Goal: Transaction & Acquisition: Purchase product/service

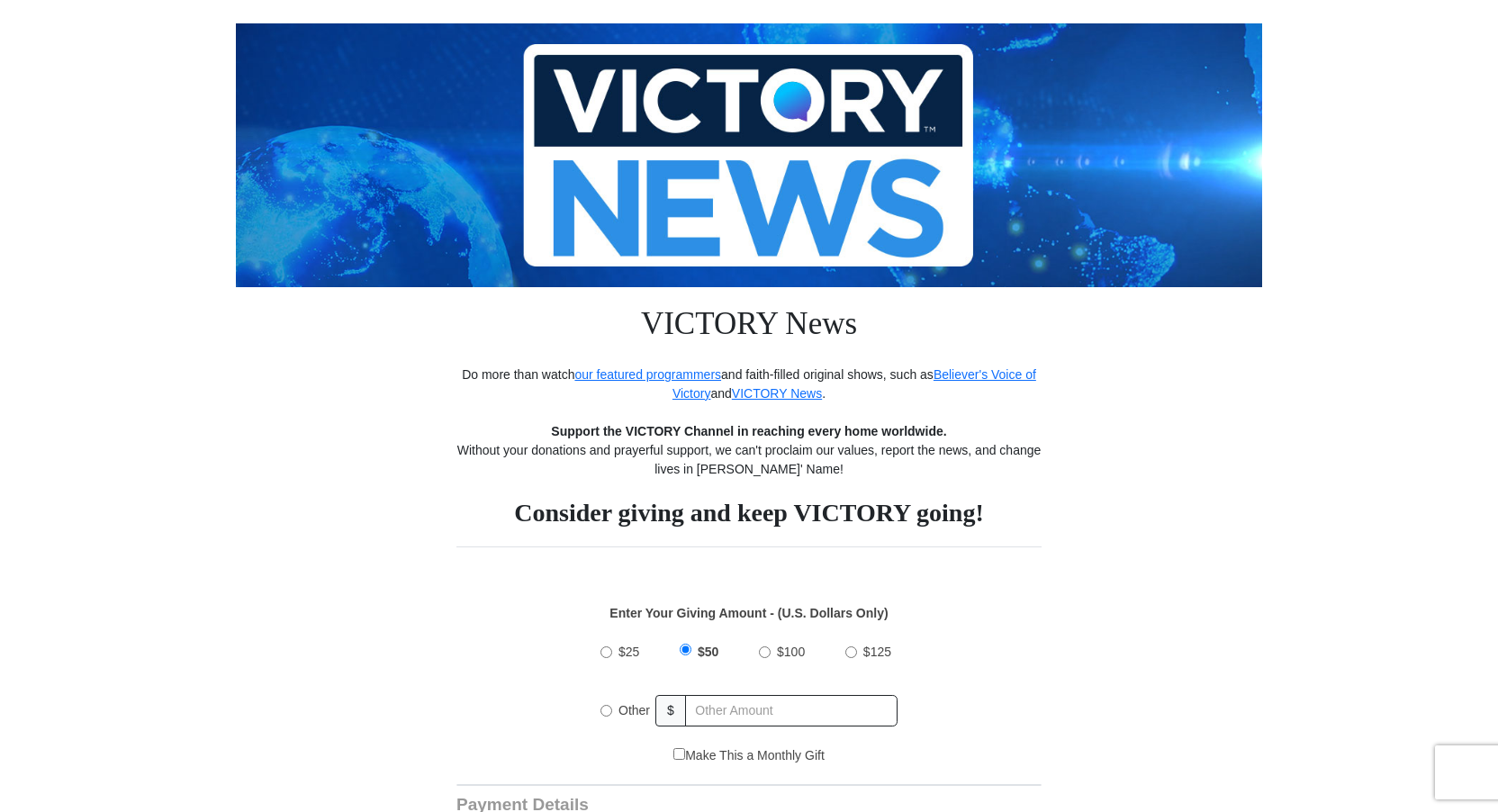
scroll to position [180, 0]
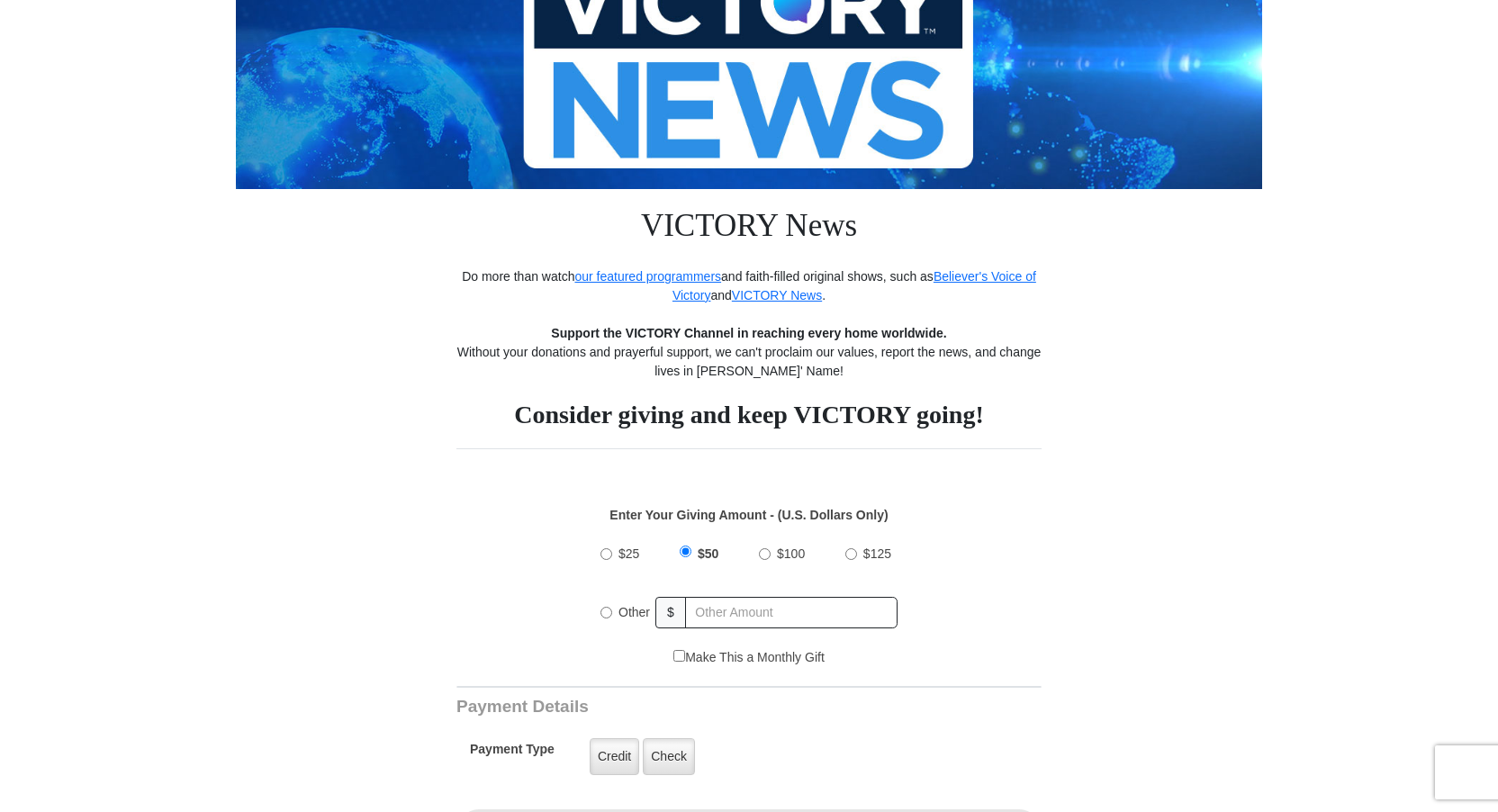
click at [766, 552] on input "$100" at bounding box center [764, 554] width 12 height 12
radio input "true"
click at [604, 756] on label "Credit" at bounding box center [614, 756] width 50 height 37
click at [0, 0] on input "Credit" at bounding box center [0, 0] width 0 height 0
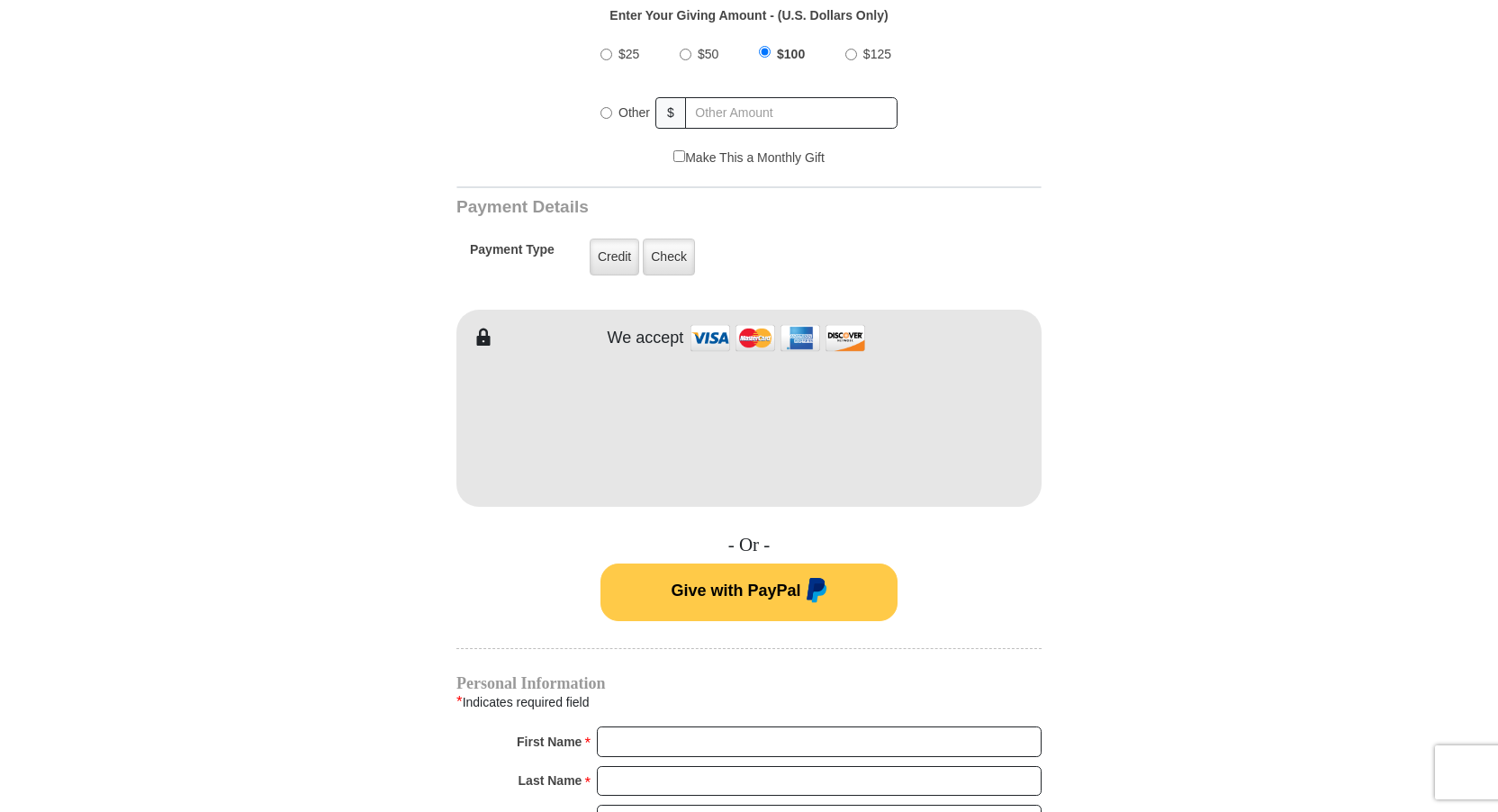
scroll to position [719, 0]
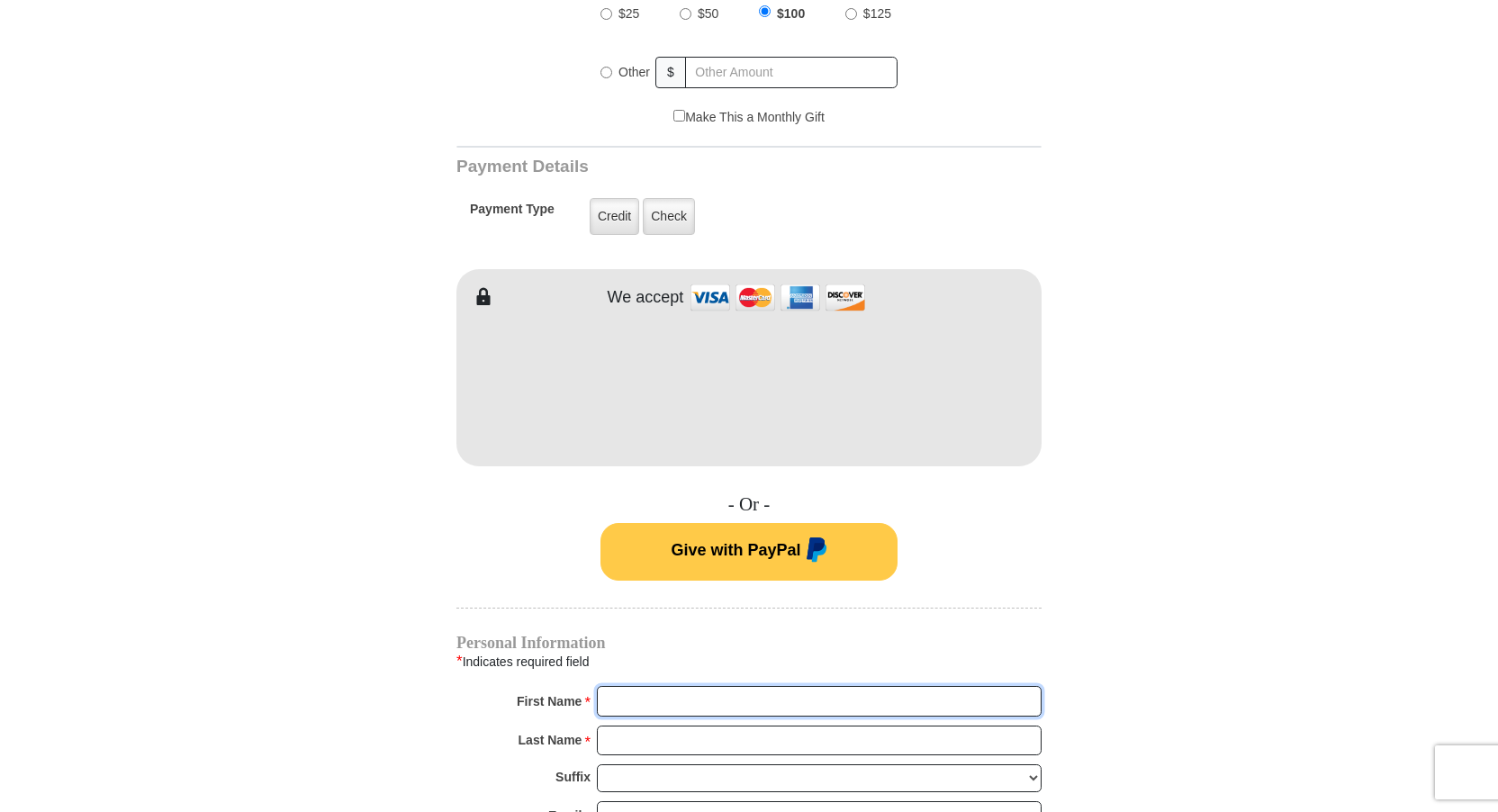
click at [636, 703] on input "First Name *" at bounding box center [819, 701] width 445 height 31
type input "[PERSON_NAME]"
click at [614, 739] on input "Last Name *" at bounding box center [819, 740] width 445 height 31
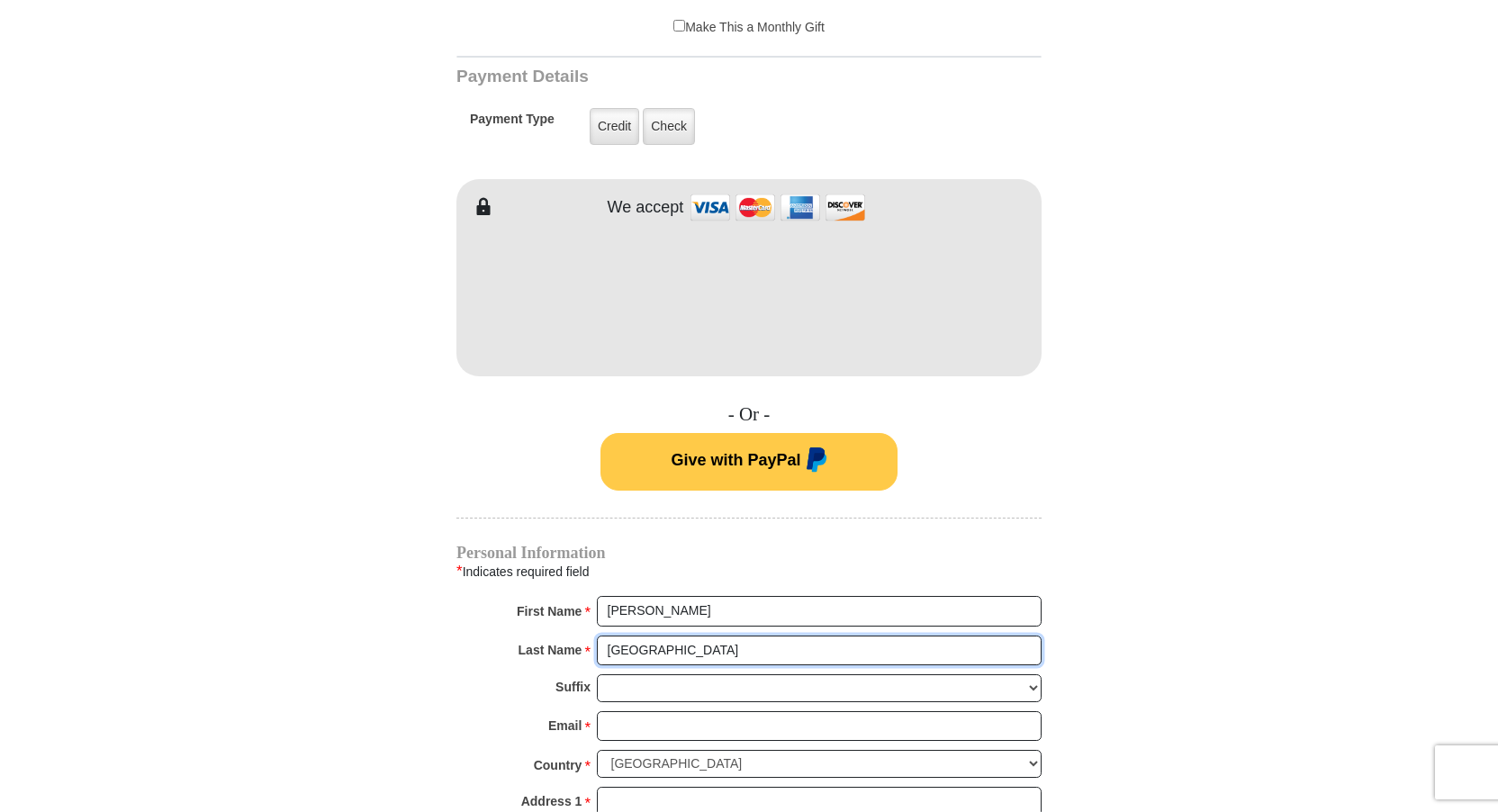
type input "[GEOGRAPHIC_DATA]"
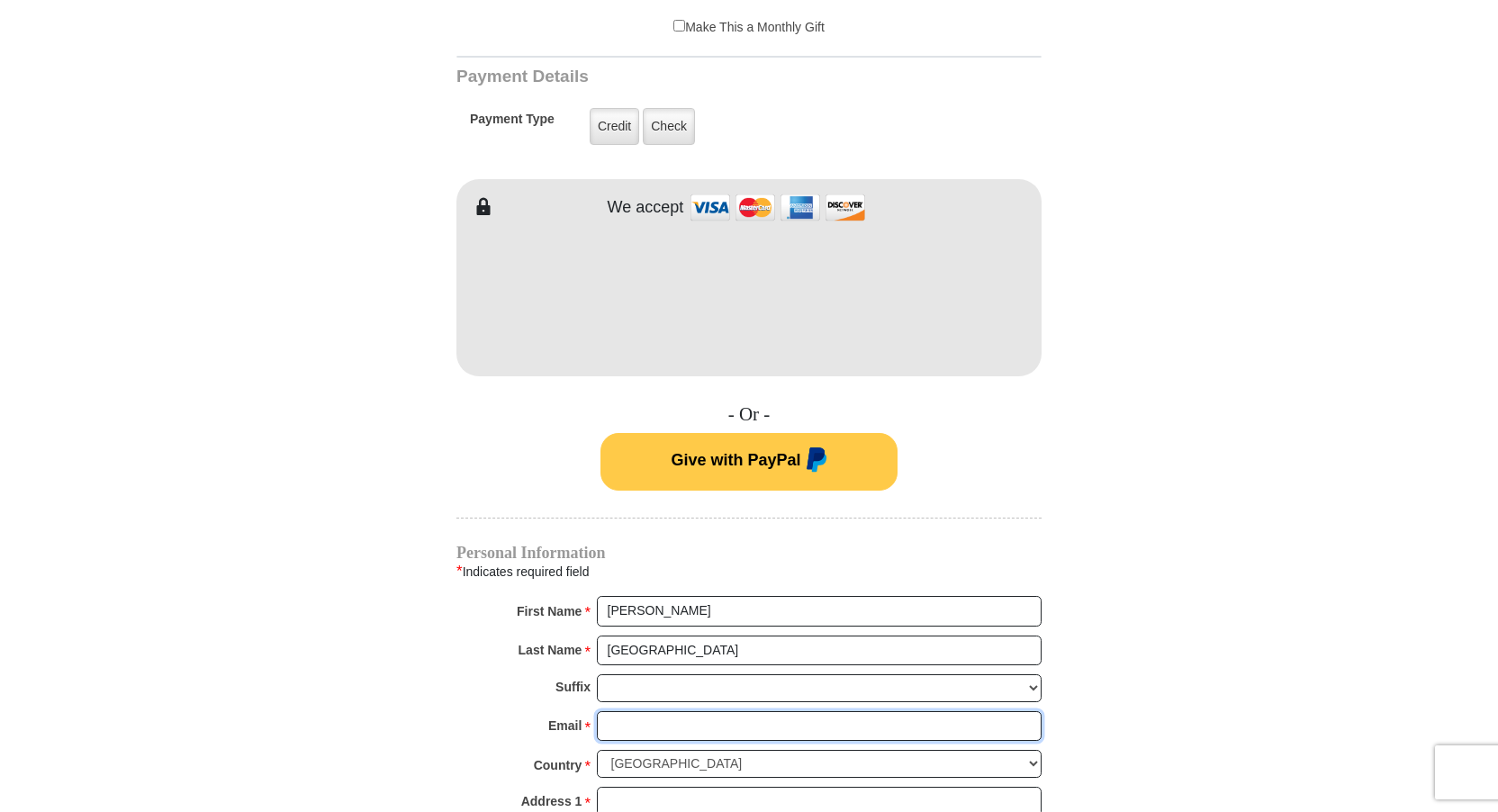
click at [619, 724] on input "Email *" at bounding box center [819, 725] width 445 height 31
type input "[EMAIL_ADDRESS][DOMAIN_NAME]"
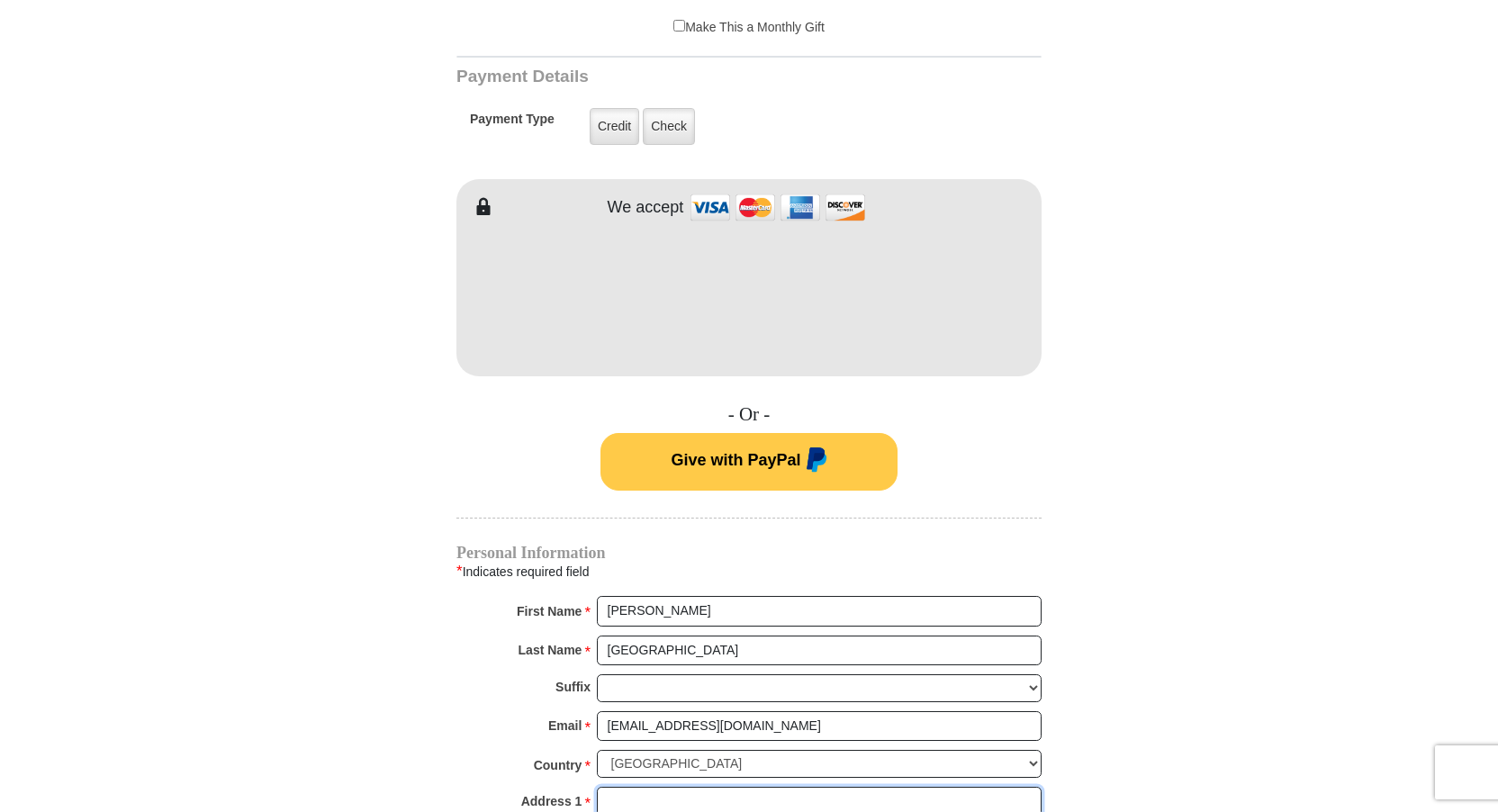
click at [607, 799] on input "Address 1 *" at bounding box center [819, 801] width 445 height 31
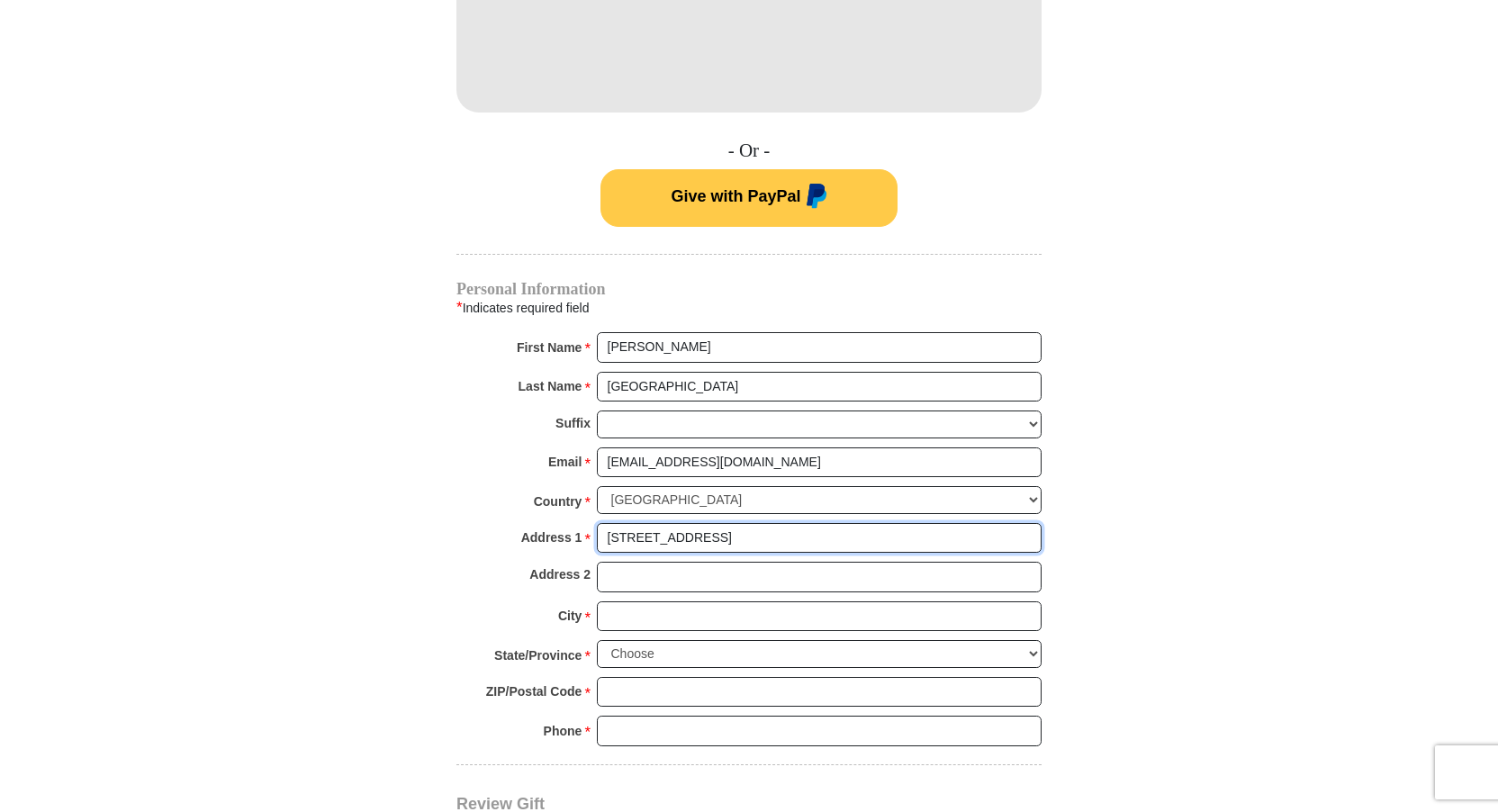
scroll to position [1080, 0]
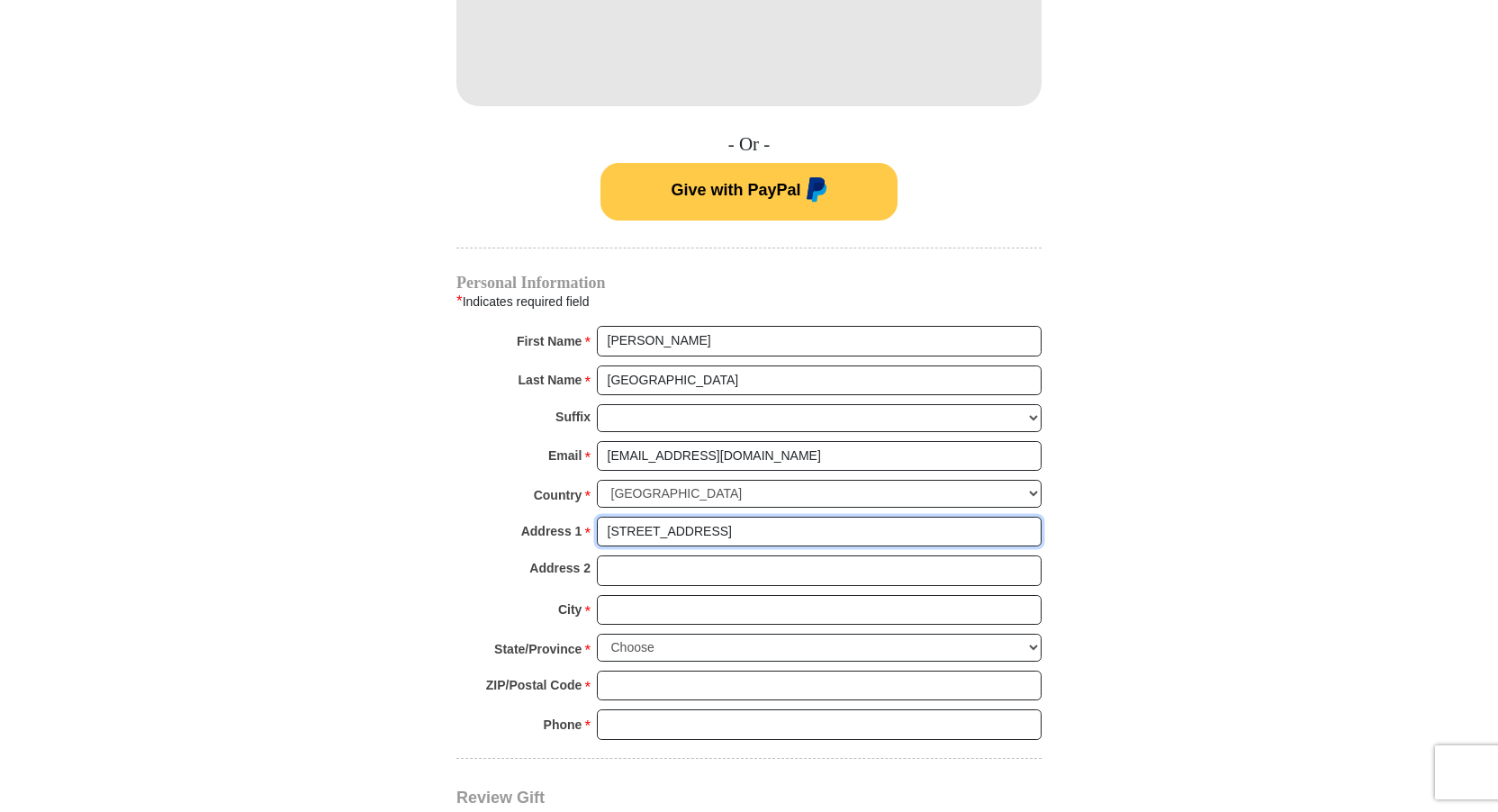
type input "[STREET_ADDRESS]"
click at [632, 610] on input "City *" at bounding box center [819, 610] width 445 height 31
type input "[GEOGRAPHIC_DATA]"
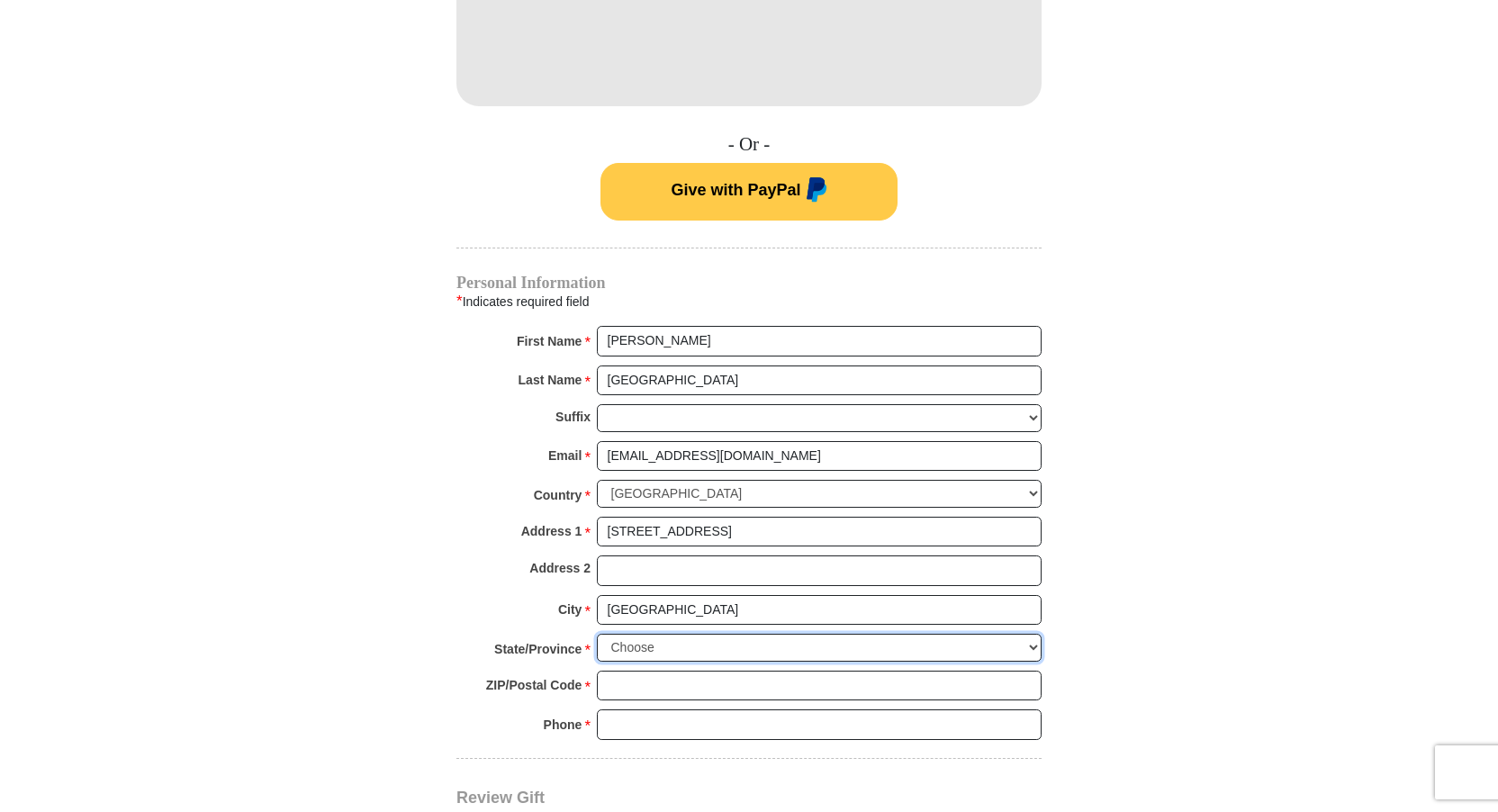
click at [1028, 643] on select "Choose [US_STATE] [US_STATE] [US_STATE] [US_STATE] [US_STATE] Armed Forces Amer…" at bounding box center [819, 648] width 445 height 28
select select "GA"
click at [597, 634] on select "Choose [US_STATE] [US_STATE] [US_STATE] [US_STATE] [US_STATE] Armed Forces Amer…" at bounding box center [819, 648] width 445 height 28
click at [608, 686] on input "ZIP/Postal Code *" at bounding box center [819, 686] width 445 height 31
type input "30214"
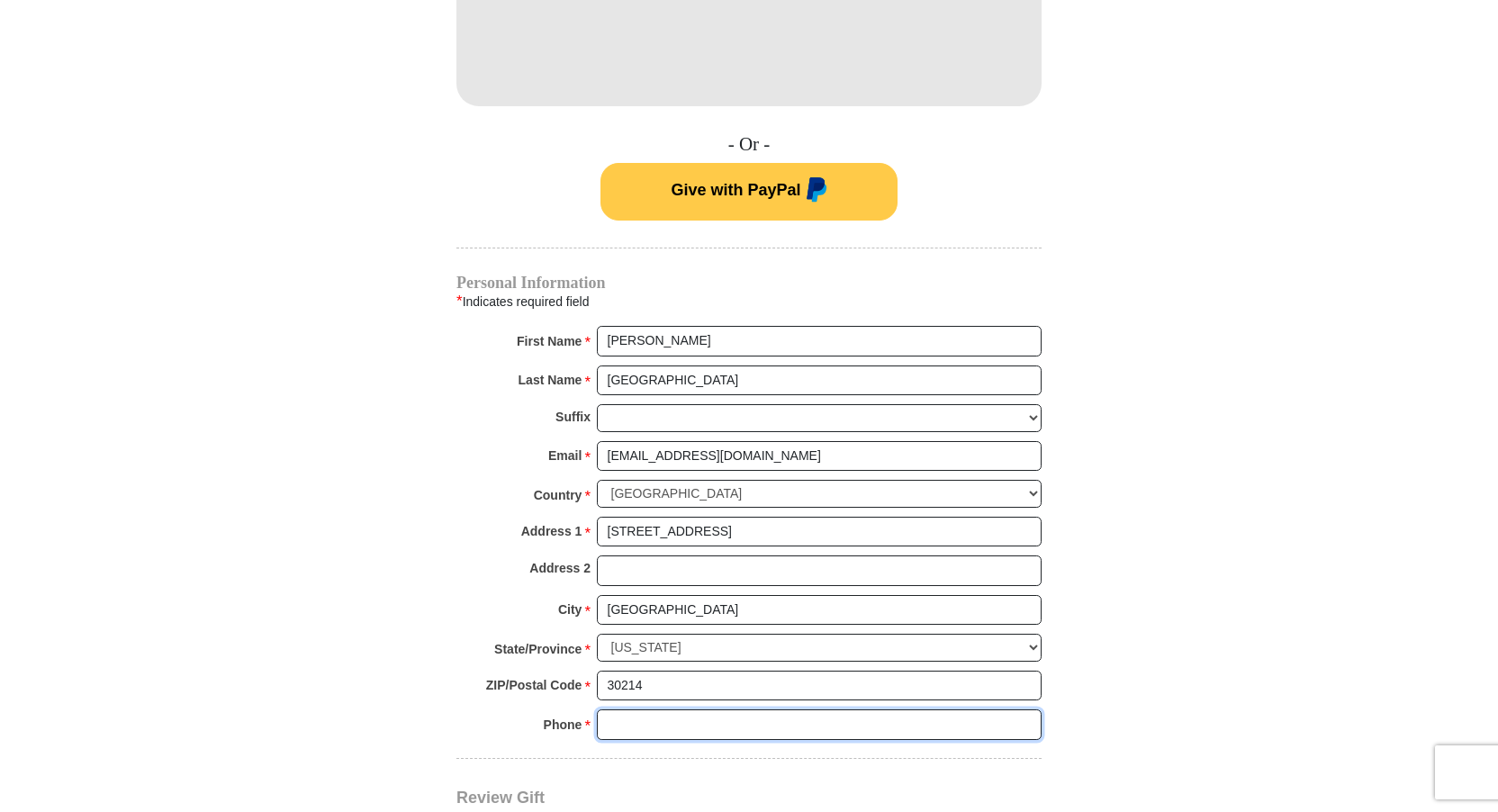
click at [619, 725] on input "Phone * *" at bounding box center [819, 724] width 445 height 31
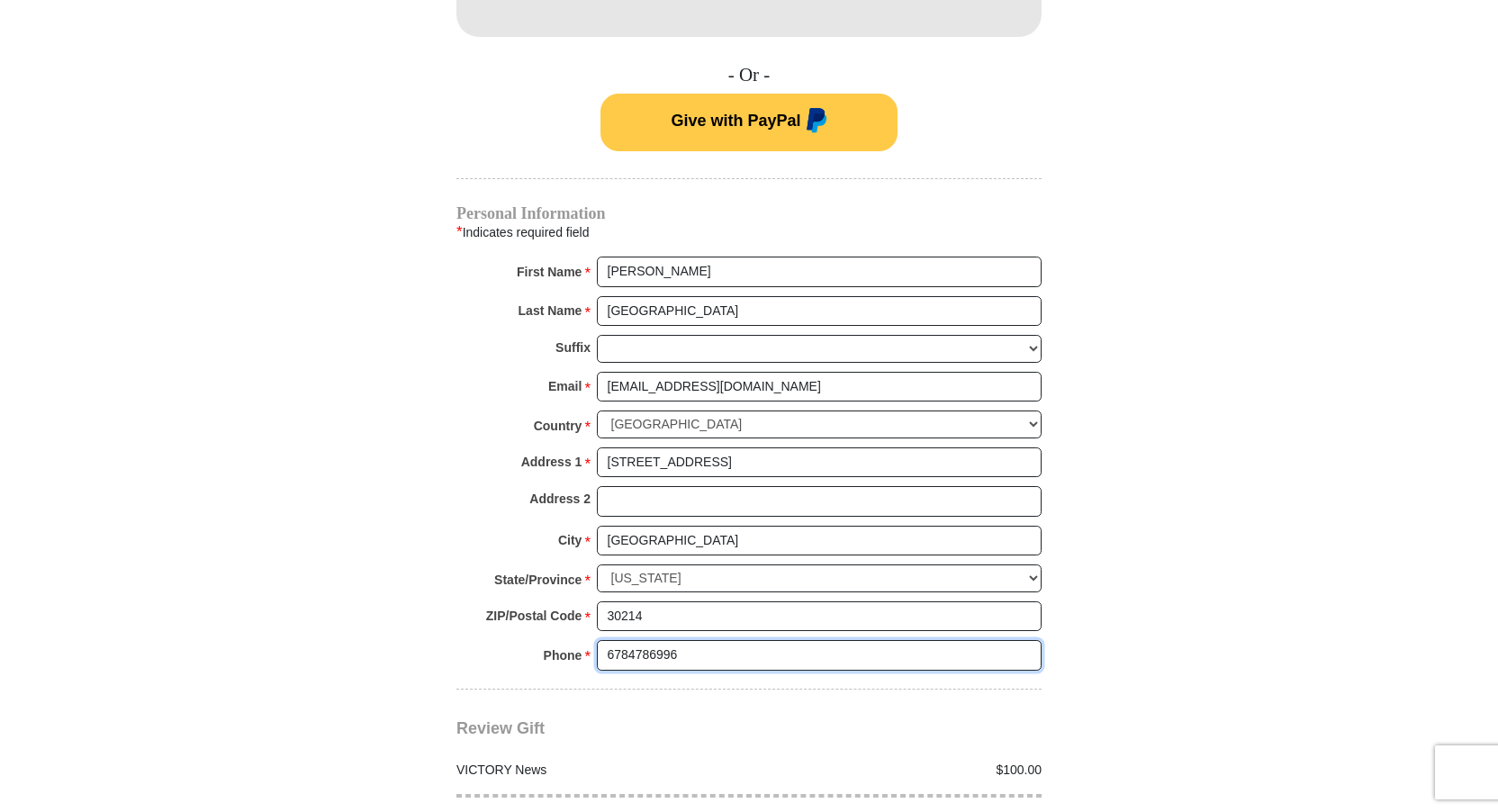
scroll to position [1260, 0]
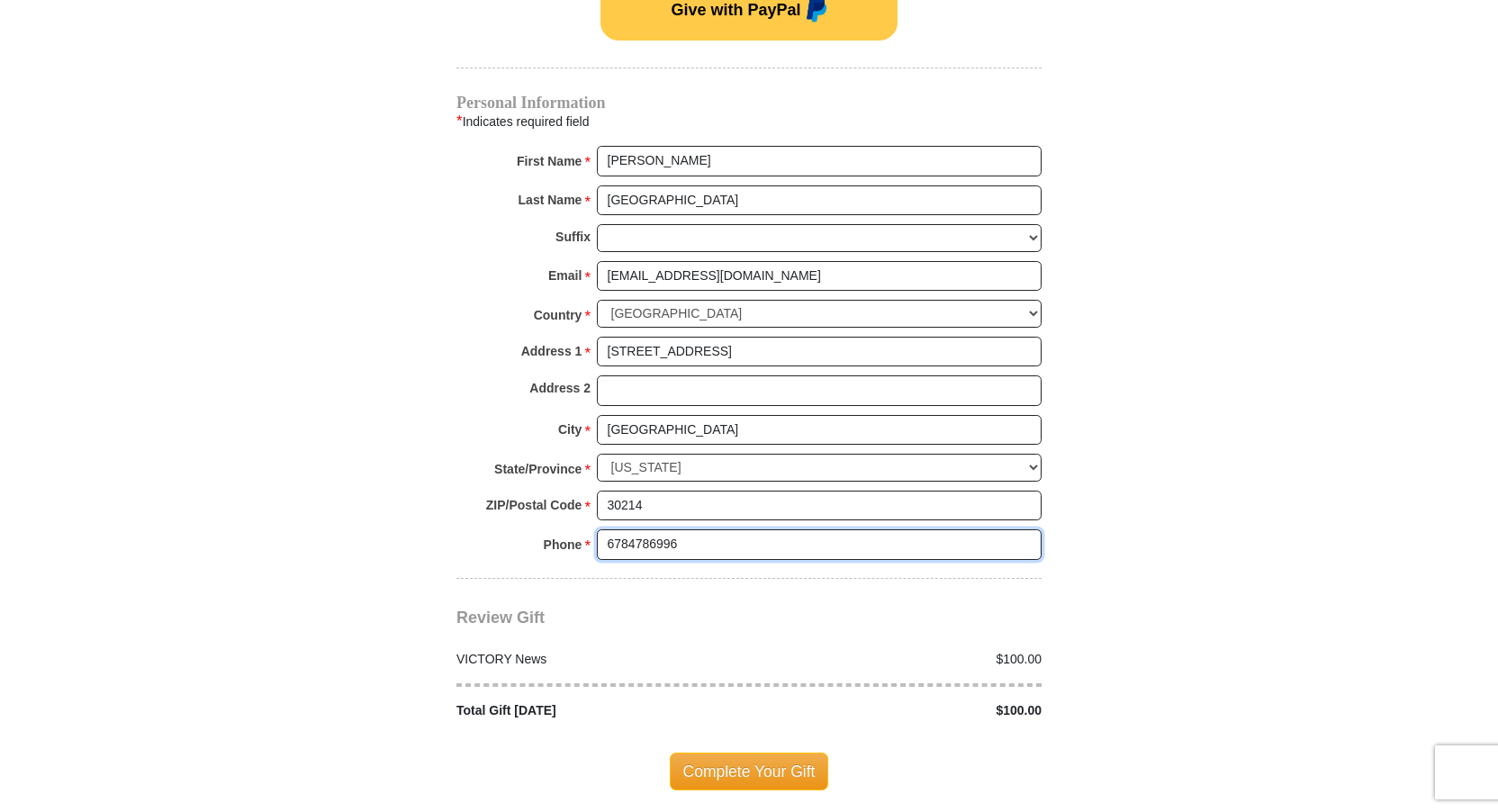
type input "6784786996"
click at [698, 770] on span "Complete Your Gift" at bounding box center [749, 771] width 159 height 38
